Goal: Check status

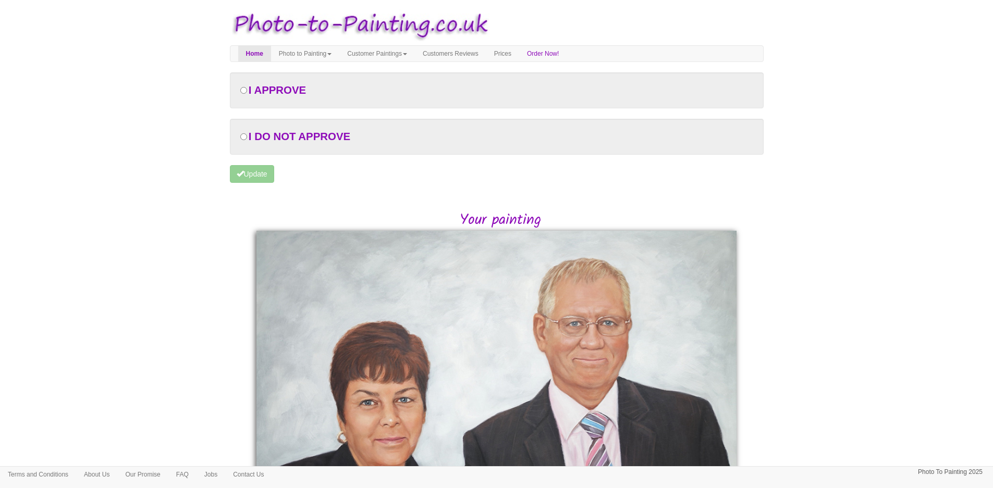
scroll to position [104, 0]
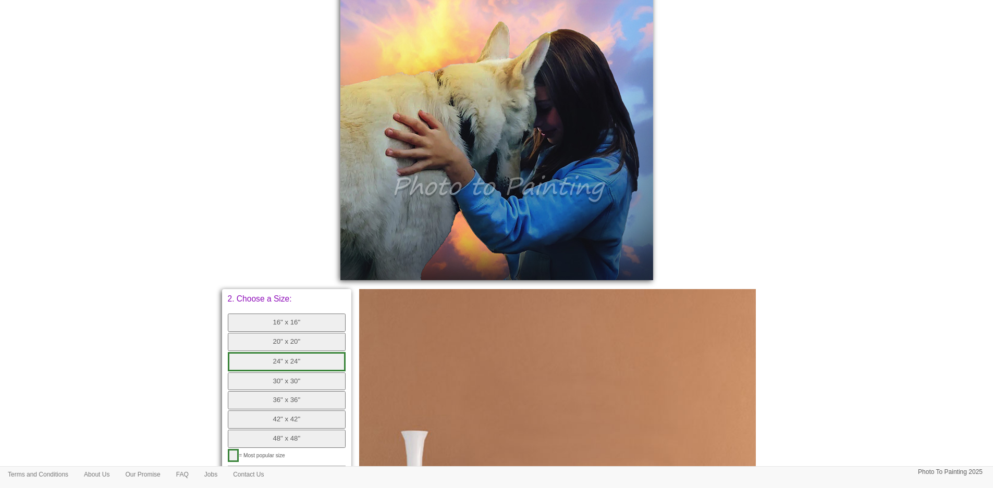
scroll to position [208, 0]
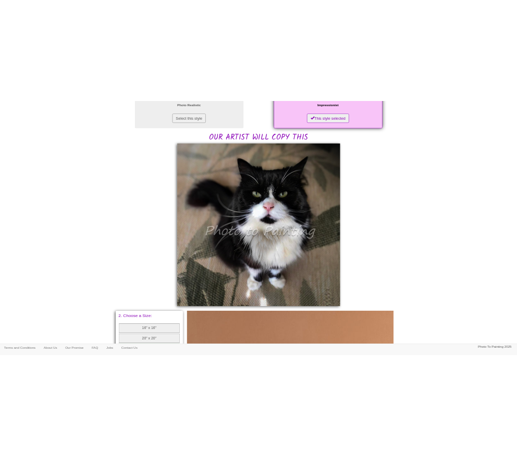
scroll to position [208, 0]
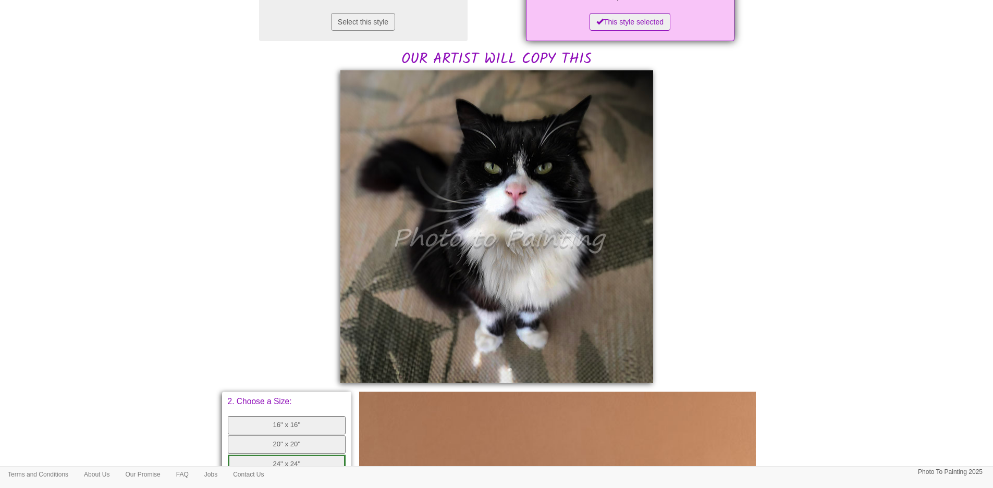
click at [815, 231] on body "Toggle navigation Menu Home Photo to Painting Photo to Painting Introduction Ho…" at bounding box center [496, 314] width 993 height 1034
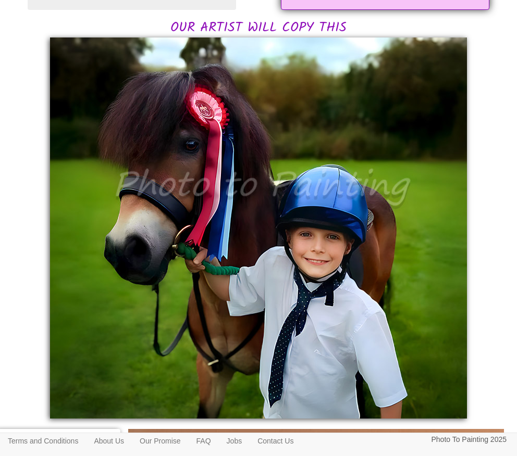
scroll to position [260, 0]
